Goal: Task Accomplishment & Management: Use online tool/utility

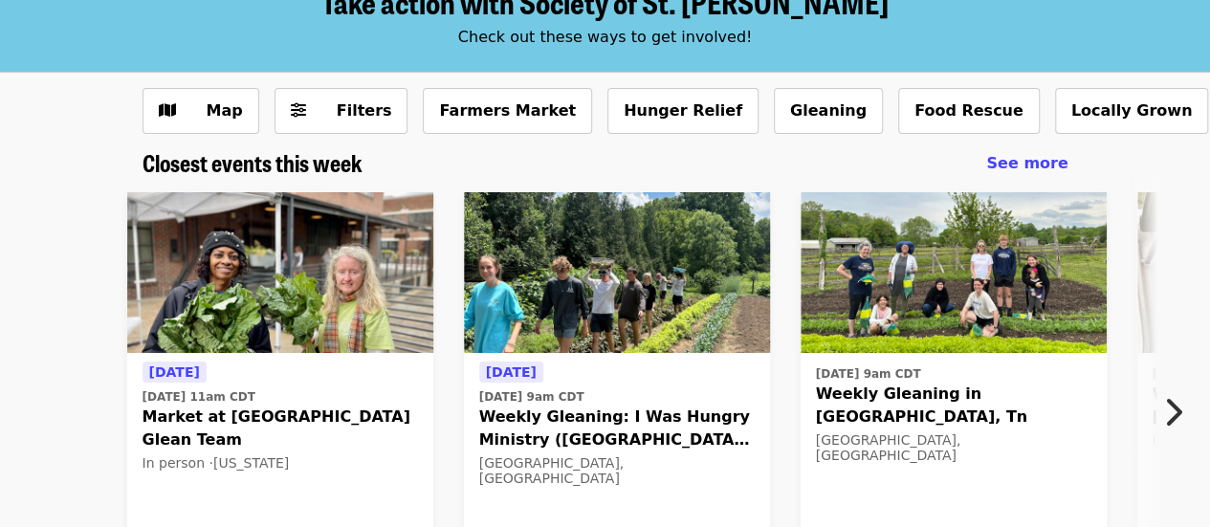
scroll to position [96, 0]
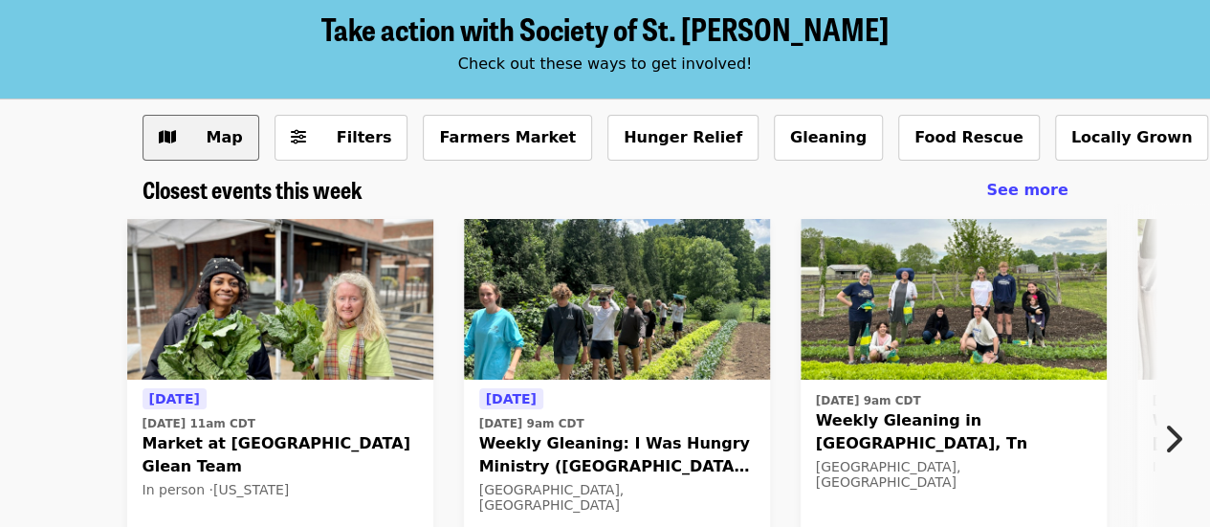
click at [218, 146] on span "Map" at bounding box center [225, 137] width 36 height 18
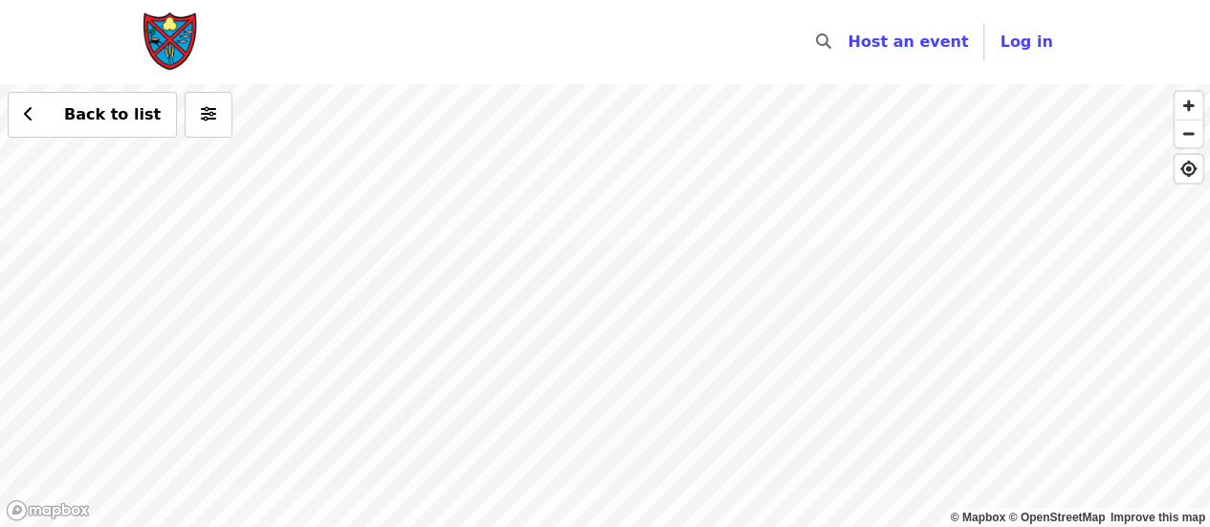
click at [503, 322] on div "Back to list" at bounding box center [605, 305] width 1210 height 443
click at [539, 291] on div "Back to list" at bounding box center [605, 305] width 1210 height 443
drag, startPoint x: 809, startPoint y: 304, endPoint x: 543, endPoint y: 307, distance: 265.9
click at [543, 307] on div "Back to list" at bounding box center [605, 305] width 1210 height 443
click at [887, 227] on div "Back to list" at bounding box center [605, 305] width 1210 height 443
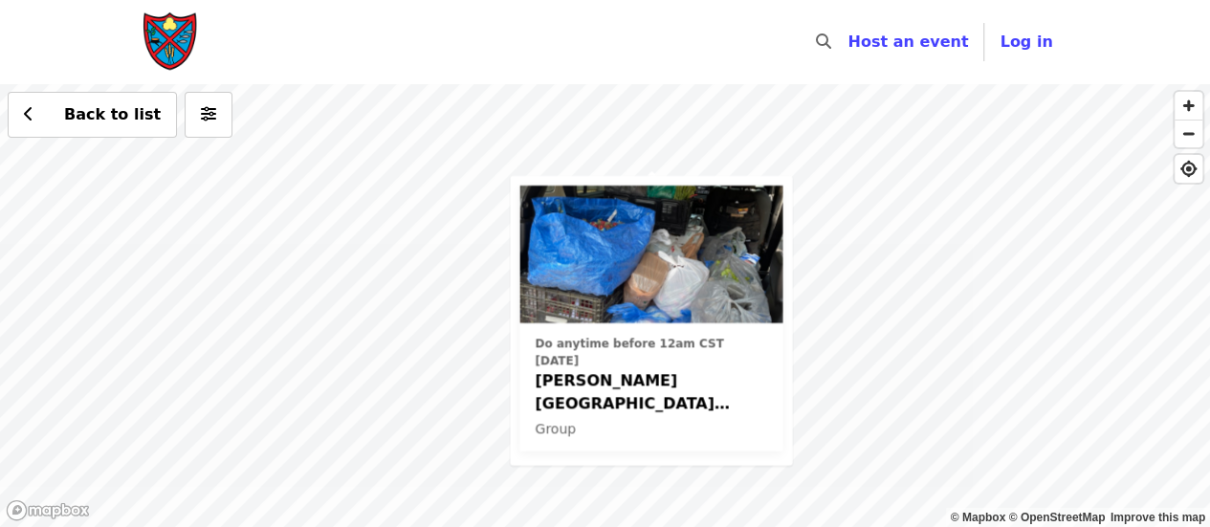
drag, startPoint x: 427, startPoint y: 266, endPoint x: 479, endPoint y: 275, distance: 53.5
click at [479, 275] on div "Do anytime before 12am CST [DATE] [PERSON_NAME][GEOGRAPHIC_DATA] Farmers Market…" at bounding box center [605, 305] width 1210 height 443
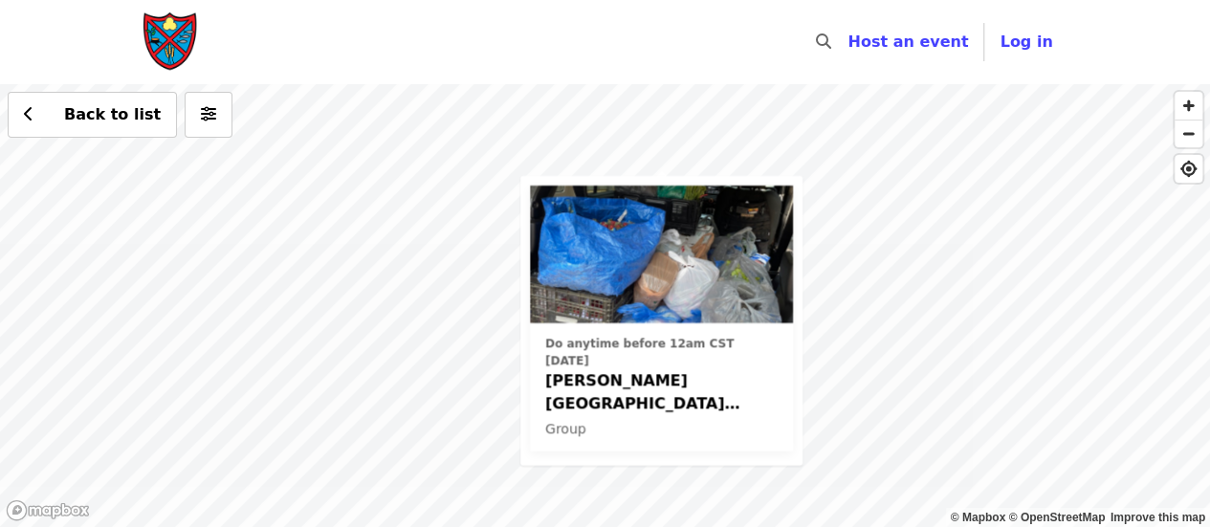
click at [428, 426] on div "Do anytime before 12am CST [DATE] [PERSON_NAME][GEOGRAPHIC_DATA] Farmers Market…" at bounding box center [605, 305] width 1210 height 443
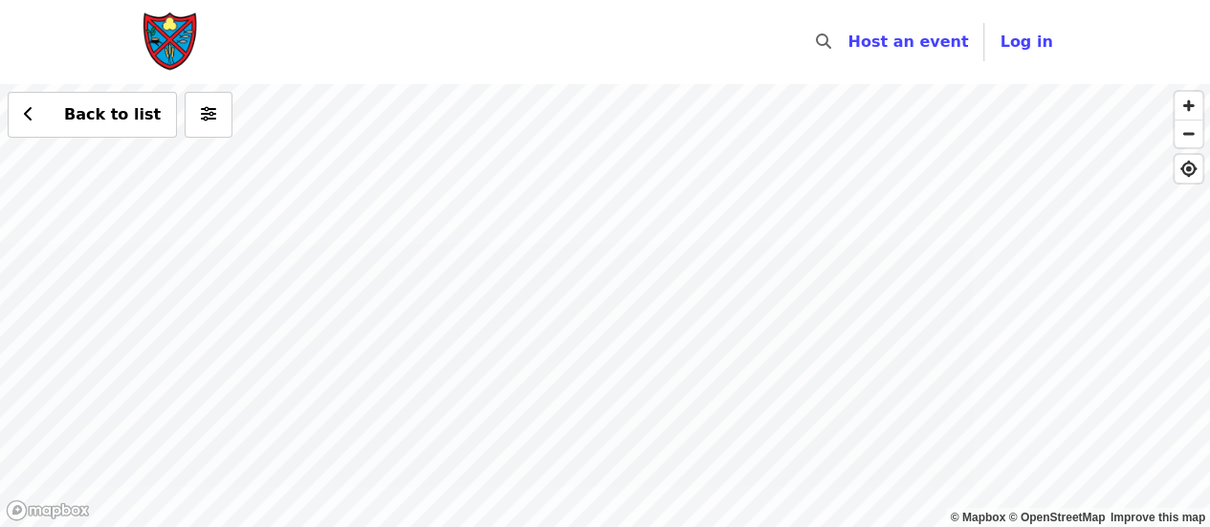
drag, startPoint x: 311, startPoint y: 376, endPoint x: 598, endPoint y: 492, distance: 309.4
click at [598, 492] on div "Back to list" at bounding box center [605, 305] width 1210 height 443
drag, startPoint x: 580, startPoint y: 406, endPoint x: 637, endPoint y: 230, distance: 186.0
click at [636, 275] on div "Back to list" at bounding box center [605, 305] width 1210 height 443
drag, startPoint x: 554, startPoint y: 267, endPoint x: 652, endPoint y: 434, distance: 194.2
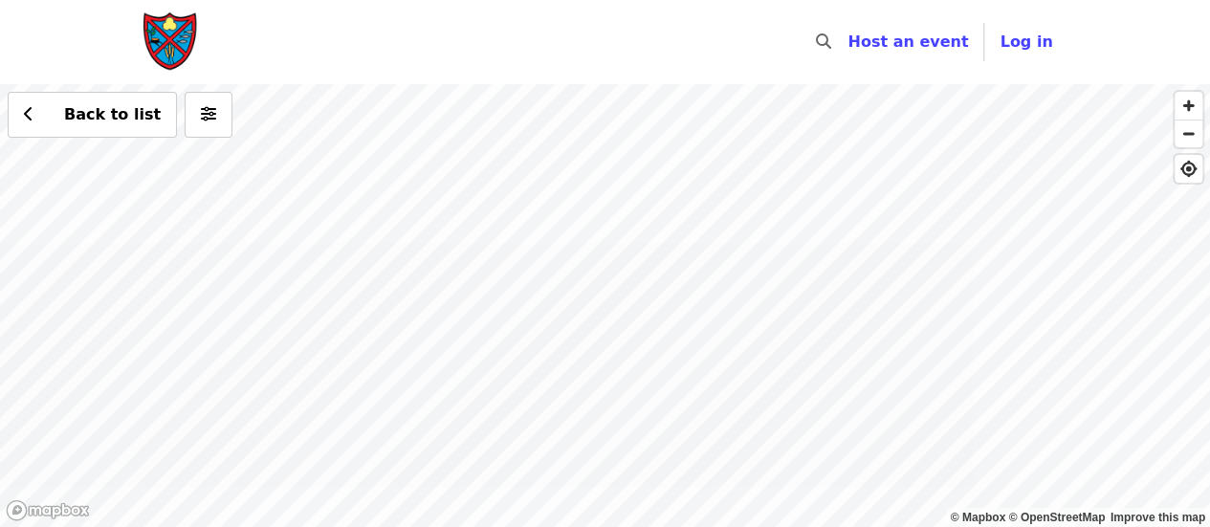
click at [652, 434] on div "Back to list" at bounding box center [605, 305] width 1210 height 443
click at [245, 349] on div "Back to list" at bounding box center [605, 305] width 1210 height 443
